Goal: Task Accomplishment & Management: Manage account settings

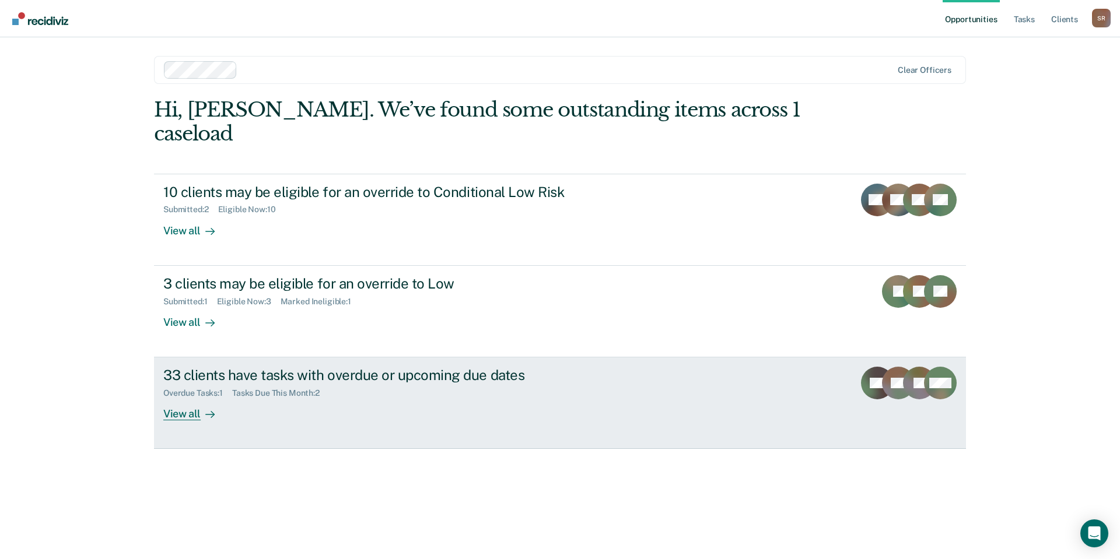
click at [193, 398] on div "View all" at bounding box center [195, 409] width 65 height 23
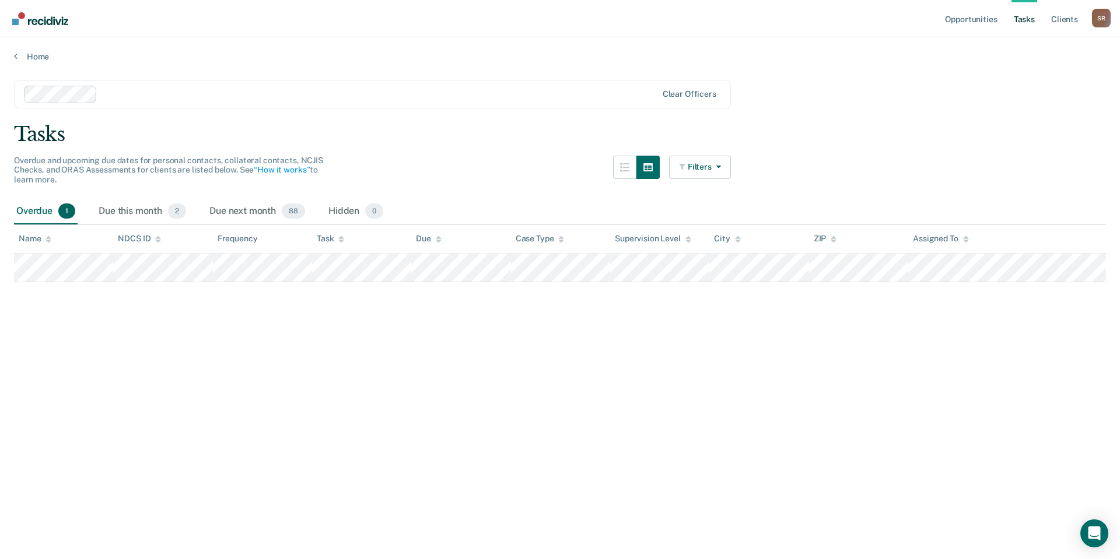
click at [66, 213] on span "1" at bounding box center [66, 211] width 17 height 15
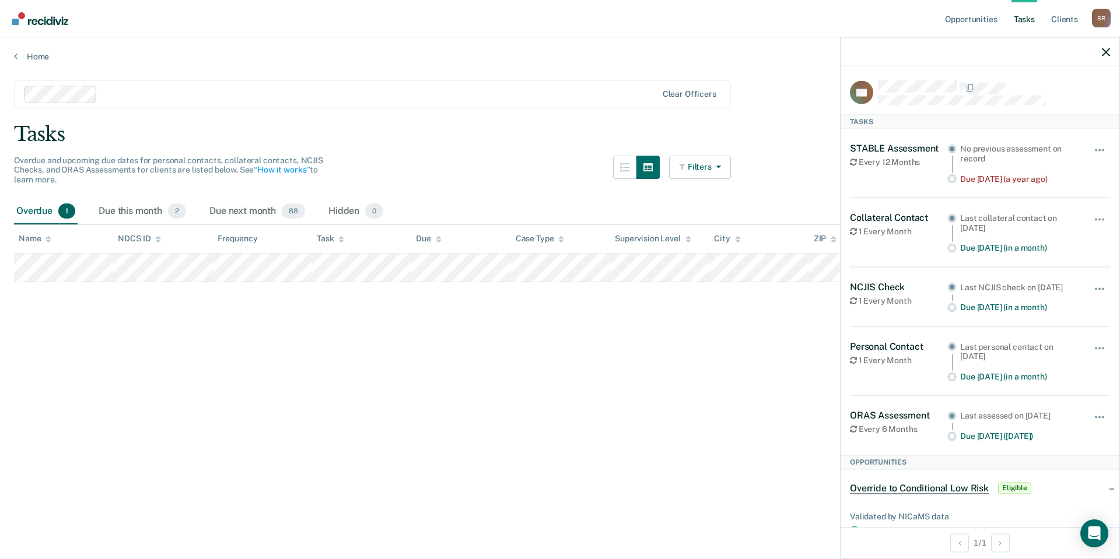
click at [201, 295] on main "Clear officers Tasks Overdue and upcoming due dates for personal contacts, coll…" at bounding box center [560, 309] width 1120 height 494
click at [1106, 48] on icon "button" at bounding box center [1106, 52] width 8 height 8
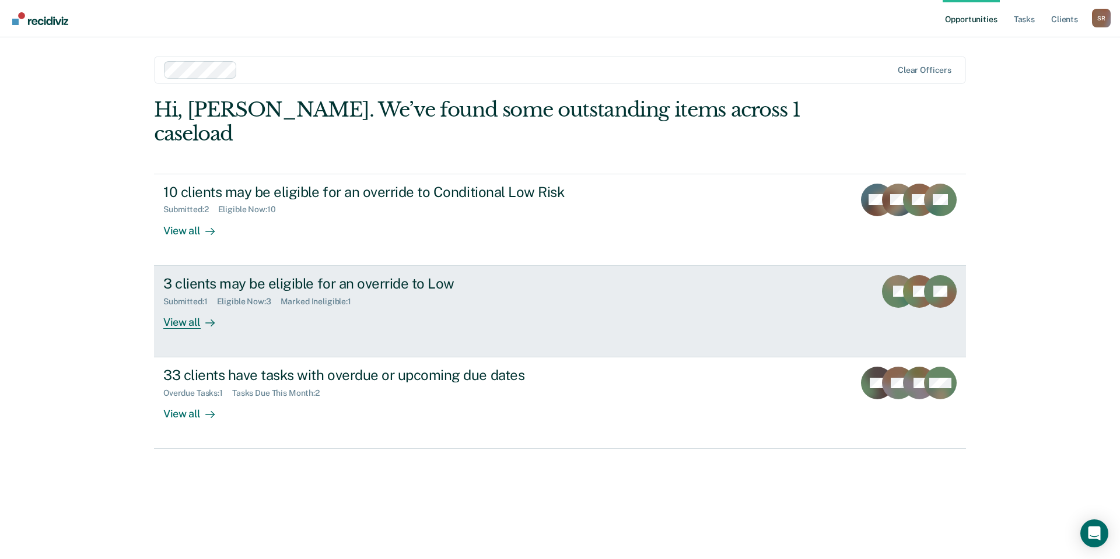
click at [211, 275] on div "3 clients may be eligible for an override to Low" at bounding box center [367, 283] width 409 height 17
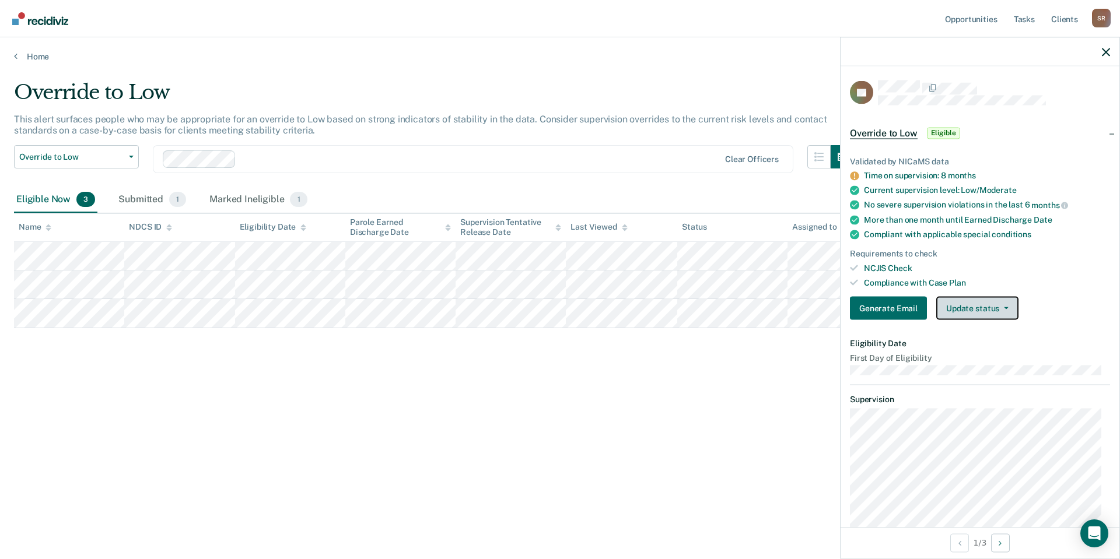
click at [1013, 307] on button "Update status" at bounding box center [977, 308] width 82 height 23
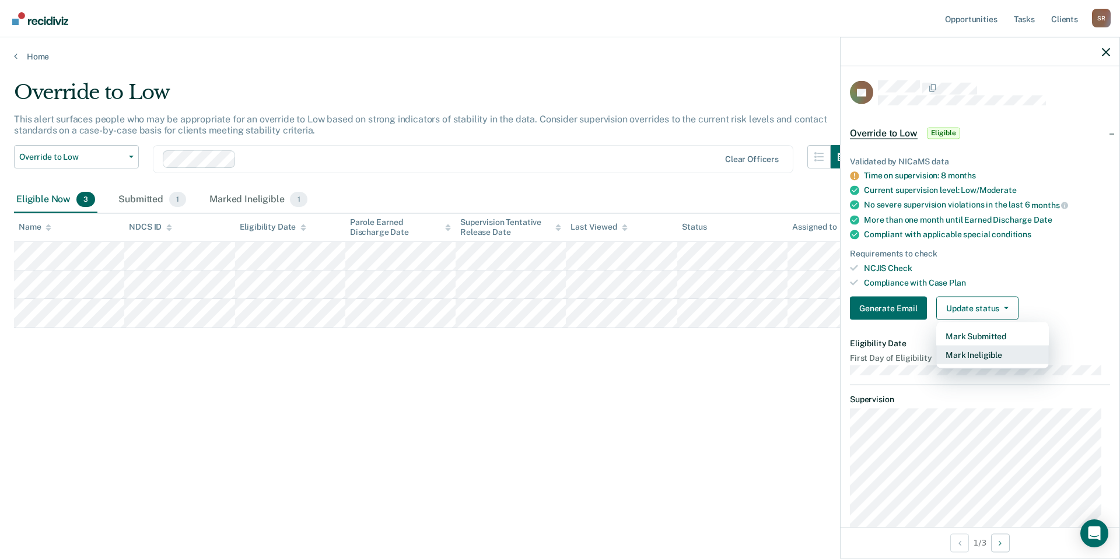
click at [990, 354] on button "Mark Ineligible" at bounding box center [992, 355] width 113 height 19
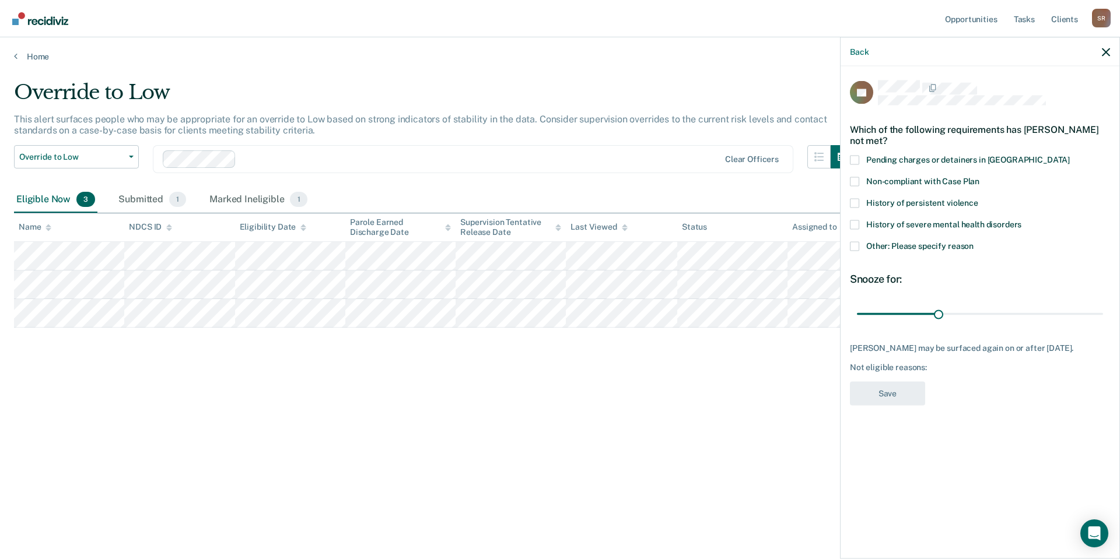
click at [853, 177] on span at bounding box center [854, 181] width 9 height 9
click at [979, 177] on input "Non-compliant with Case Plan" at bounding box center [979, 177] width 0 height 0
click at [886, 381] on button "Save" at bounding box center [887, 393] width 75 height 24
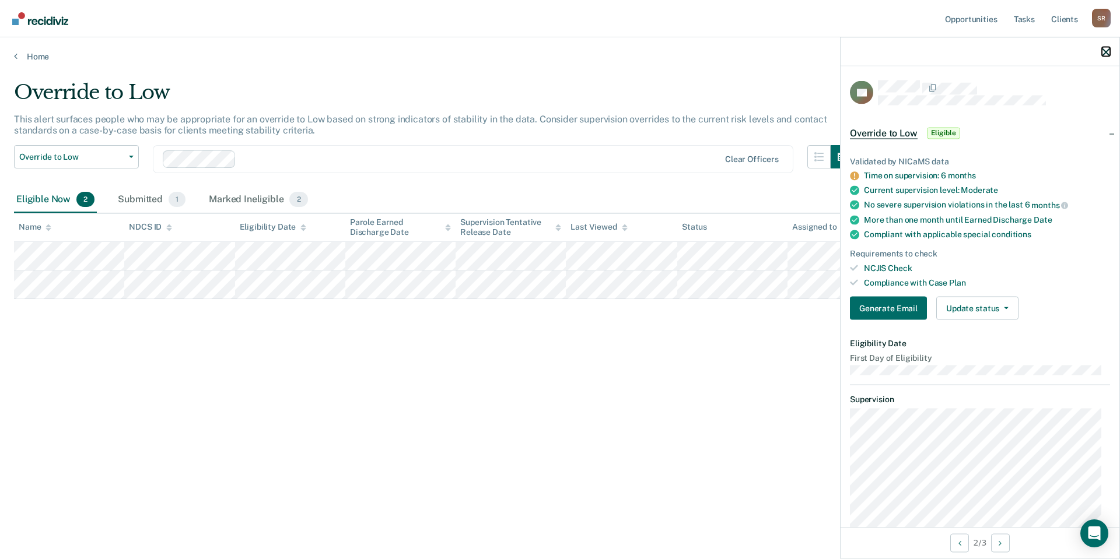
drag, startPoint x: 1103, startPoint y: 52, endPoint x: 1095, endPoint y: 62, distance: 12.8
click at [1103, 51] on icon "button" at bounding box center [1106, 52] width 8 height 8
click at [1109, 44] on div at bounding box center [980, 51] width 279 height 29
click at [1108, 54] on icon "button" at bounding box center [1106, 52] width 8 height 8
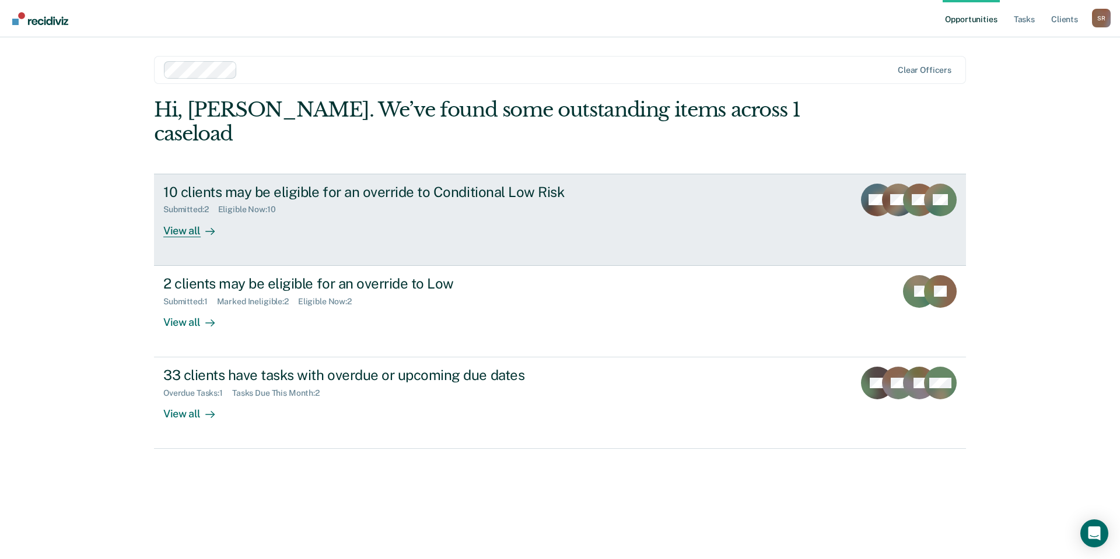
click at [283, 184] on div "10 clients may be eligible for an override to Conditional Low Risk" at bounding box center [367, 192] width 409 height 17
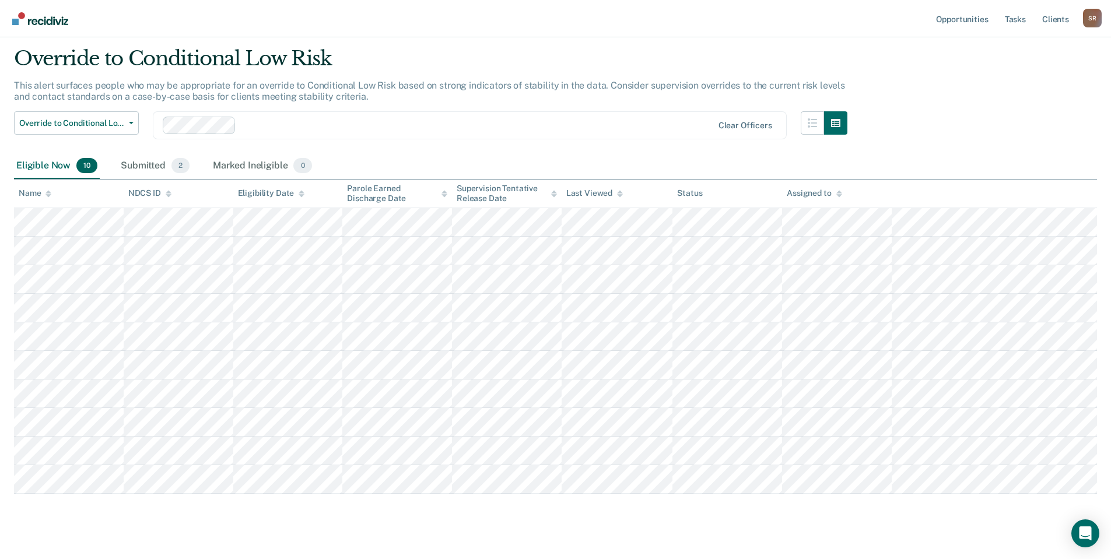
scroll to position [52, 0]
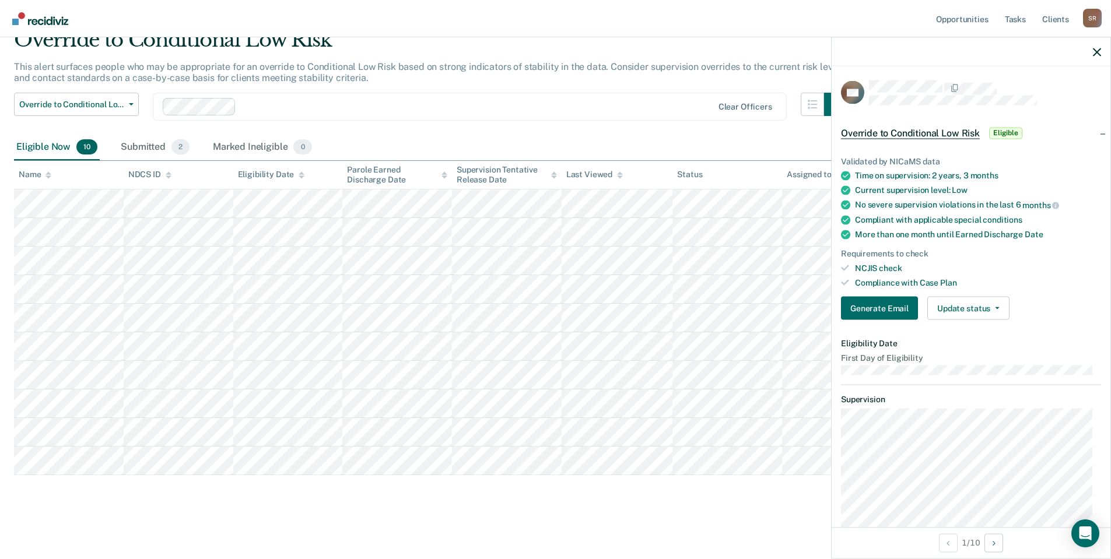
click at [353, 494] on div "Override to Conditional Low Risk This alert surfaces people who may be appropri…" at bounding box center [555, 268] width 1083 height 481
